Goal: Task Accomplishment & Management: Manage account settings

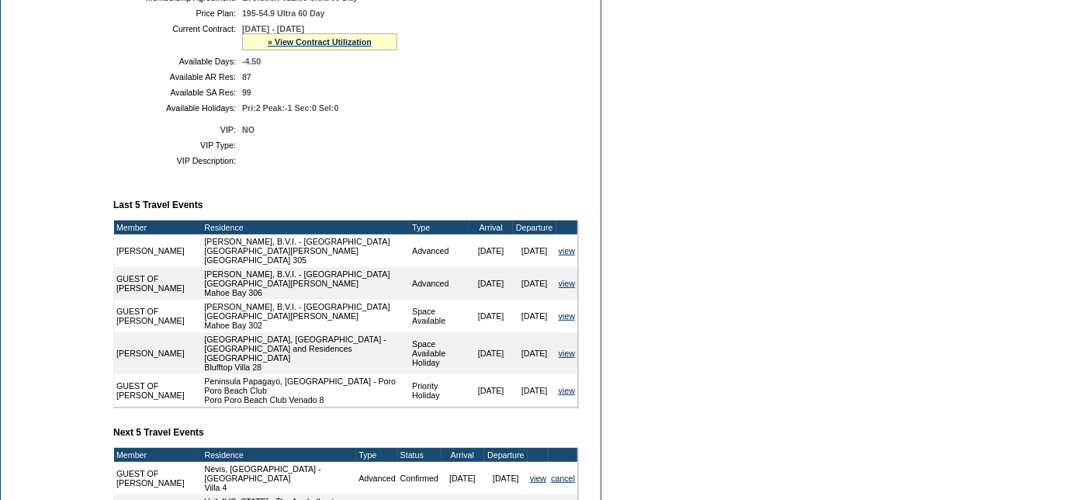
scroll to position [409, 0]
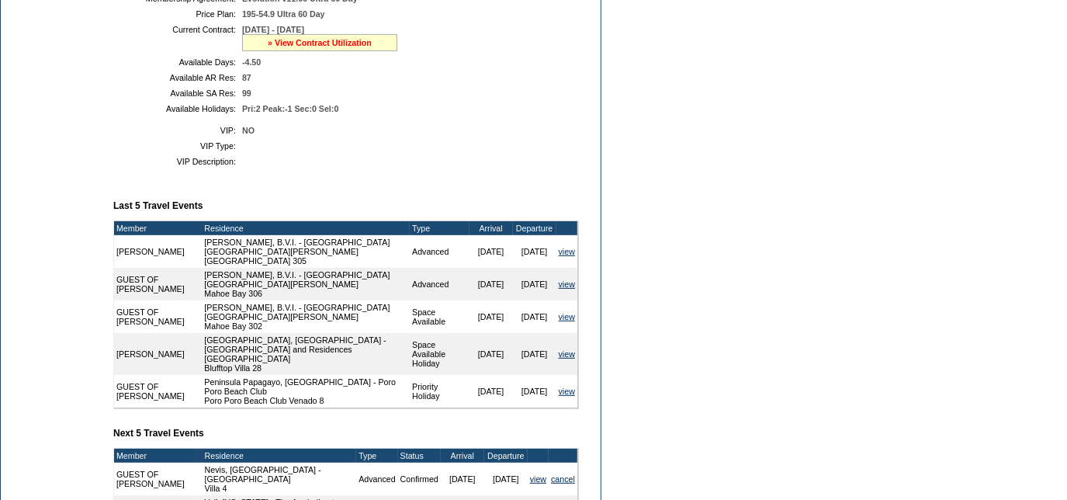
click at [288, 47] on link "» View Contract Utilization" at bounding box center [320, 42] width 104 height 9
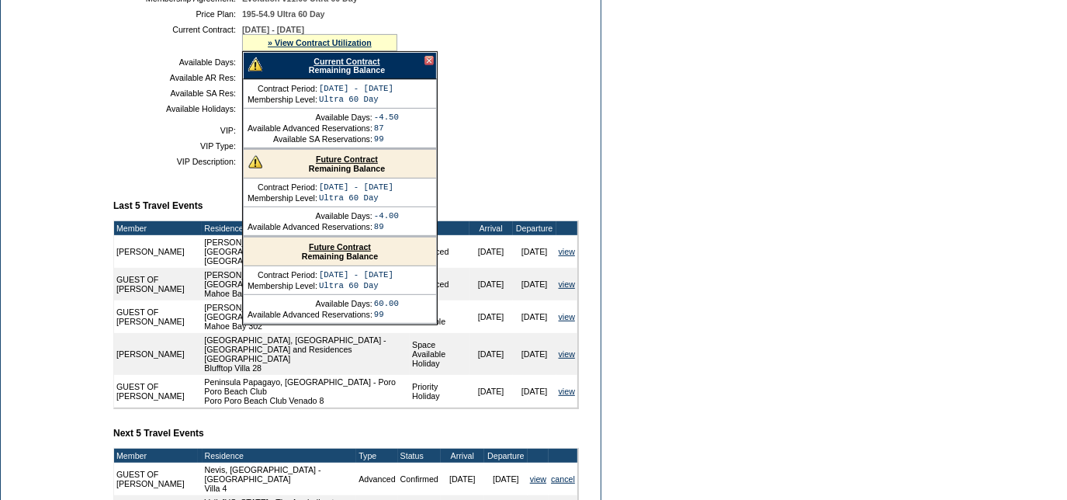
click at [331, 164] on link "Future Contract" at bounding box center [347, 158] width 62 height 9
click at [40, 136] on td "Dashboard Personal Info Business Info Address Info Web Access Notes Current Res…" at bounding box center [53, 234] width 105 height 989
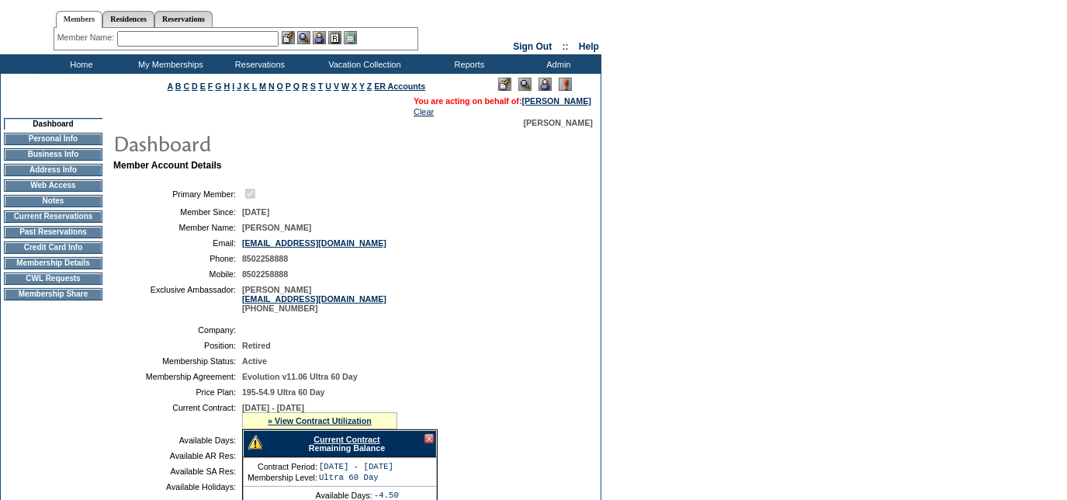
scroll to position [0, 0]
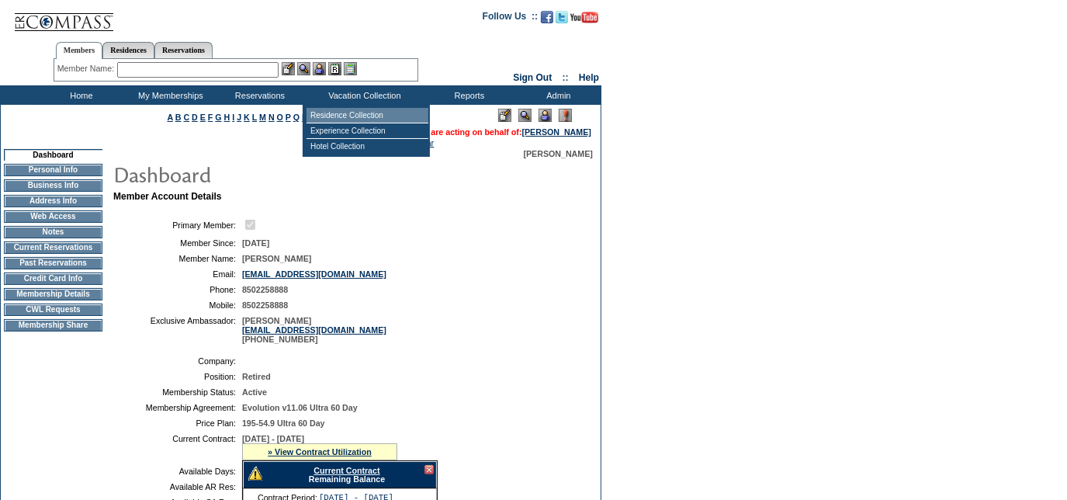
click at [339, 120] on td "Residence Collection" at bounding box center [368, 116] width 122 height 16
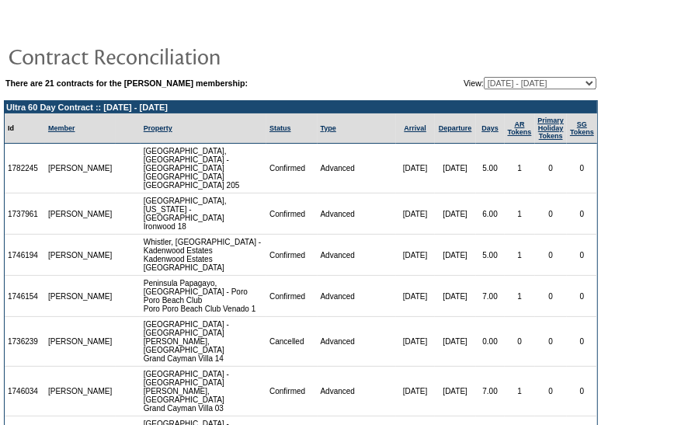
click at [533, 85] on select "[DATE] - [DATE] [DATE] - [DATE] [DATE] - [DATE] [DATE] - [DATE] [DATE] - [DATE]…" at bounding box center [539, 83] width 113 height 12
select select "121958"
click at [483, 77] on select "[DATE] - [DATE] [DATE] - [DATE] [DATE] - [DATE] [DATE] - [DATE] [DATE] - [DATE]…" at bounding box center [539, 83] width 113 height 12
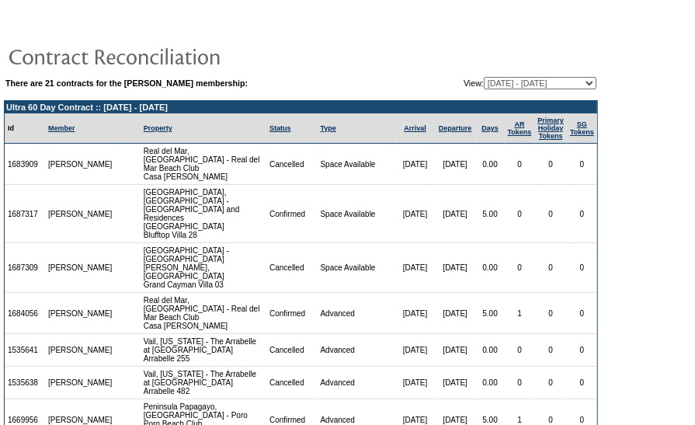
click at [521, 82] on select "[DATE] - [DATE] [DATE] - [DATE] [DATE] - [DATE] [DATE] - [DATE] [DATE] - [DATE]…" at bounding box center [539, 83] width 113 height 12
select select "127559"
click at [483, 77] on select "[DATE] - [DATE] [DATE] - [DATE] [DATE] - [DATE] [DATE] - [DATE] [DATE] - [DATE]…" at bounding box center [539, 83] width 113 height 12
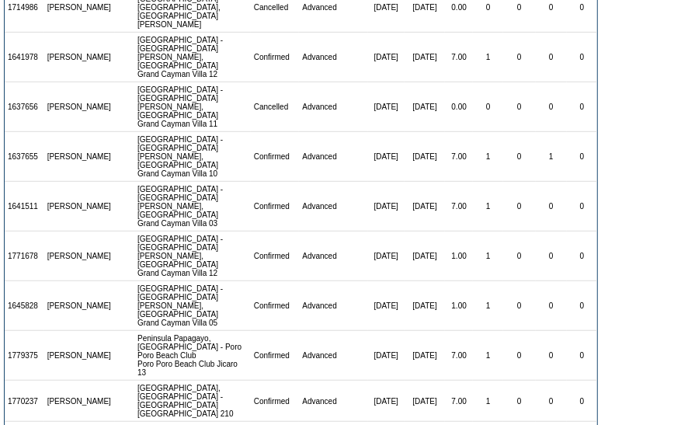
scroll to position [317, 0]
drag, startPoint x: 43, startPoint y: 303, endPoint x: 6, endPoint y: 305, distance: 36.6
click at [6, 331] on td "1779375" at bounding box center [25, 356] width 40 height 50
copy td "1779375"
